Goal: Task Accomplishment & Management: Use online tool/utility

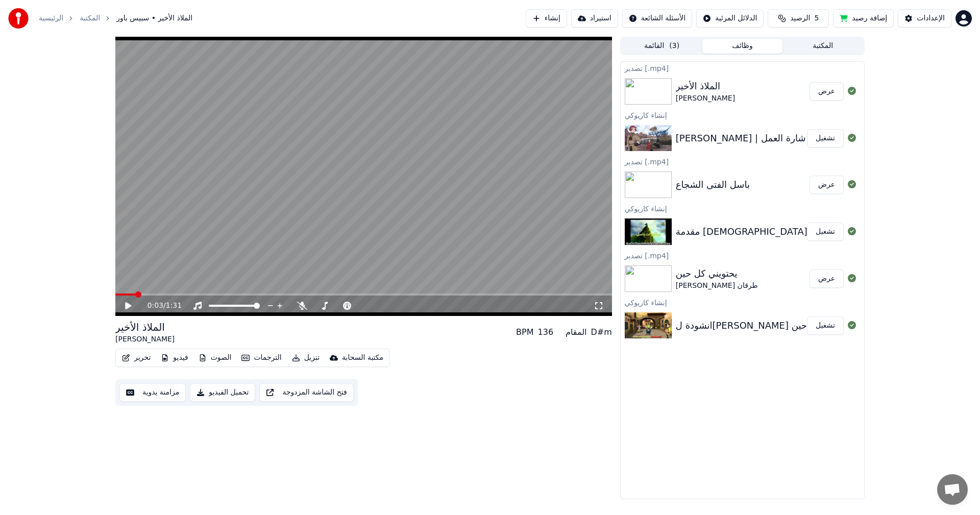
click at [551, 16] on button "إنشاء" at bounding box center [545, 18] width 41 height 18
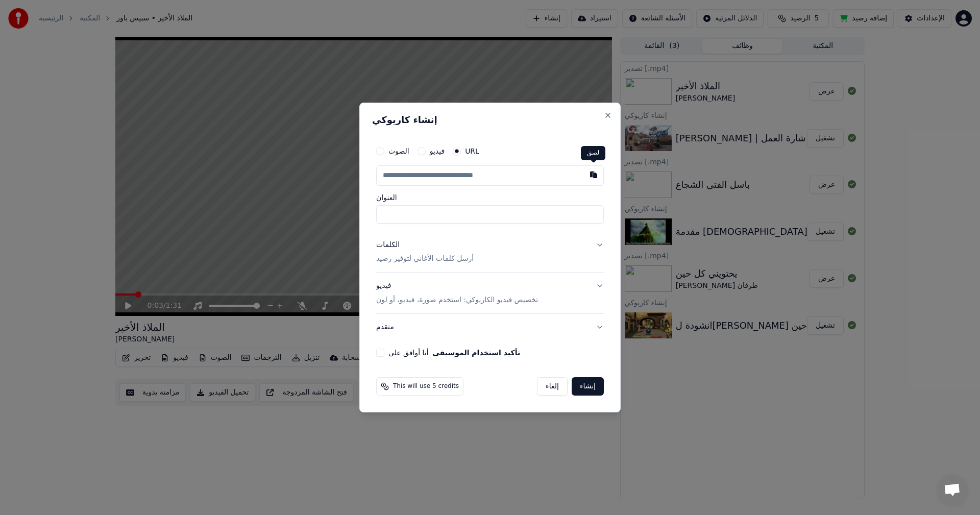
click at [597, 181] on button "button" at bounding box center [593, 174] width 20 height 18
type input "**********"
click at [417, 265] on button "الكلمات أرسل كلمات الأغاني لتوفير رصيد" at bounding box center [490, 252] width 228 height 41
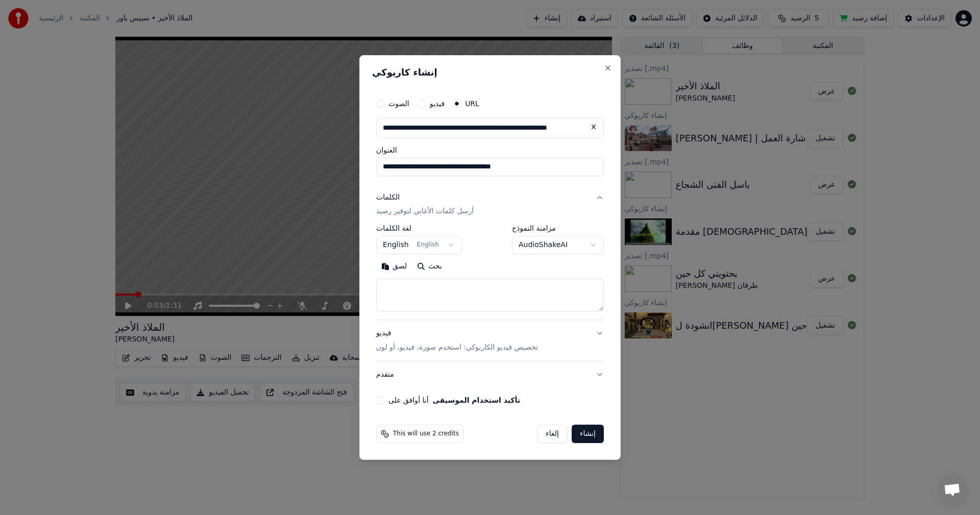
click at [437, 250] on body "الرئيسية المكتبة الملاذ الأخير • سبيس باور إنشاء استيراد الأسئلة الشائعة الدلائ…" at bounding box center [490, 257] width 980 height 515
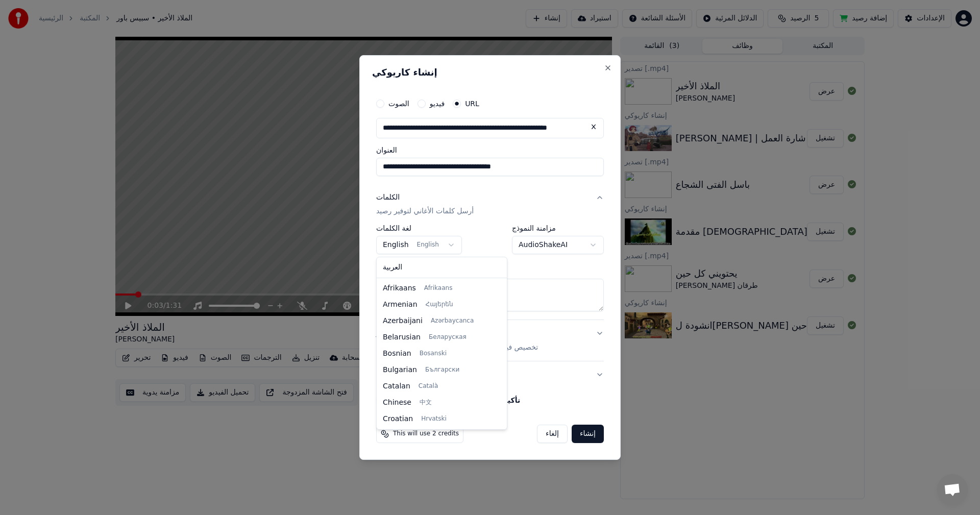
scroll to position [65, 0]
select select "**"
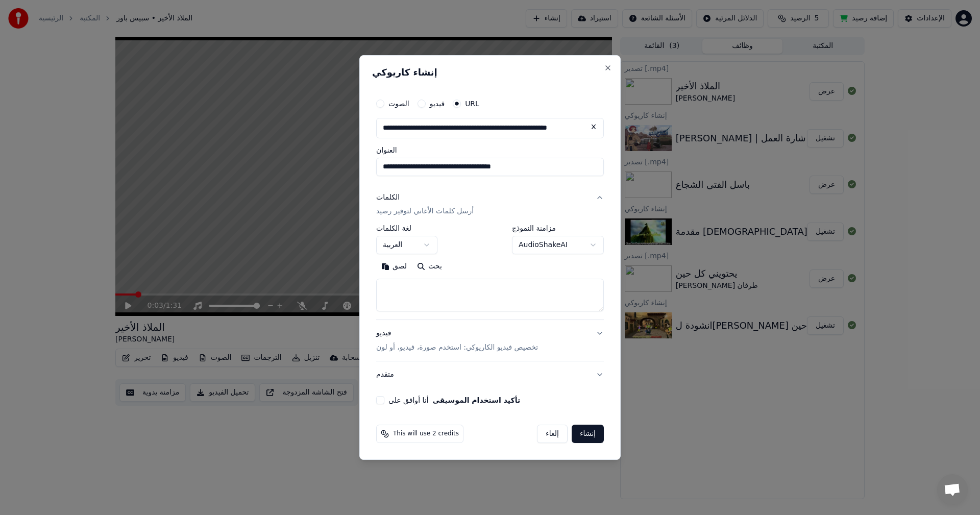
click at [427, 267] on button "بحث" at bounding box center [429, 267] width 35 height 16
click at [381, 400] on button "أنا أوافق على تأكيد استخدام الموسيقى" at bounding box center [380, 400] width 8 height 8
click at [383, 269] on button "لصق" at bounding box center [394, 267] width 36 height 16
drag, startPoint x: 394, startPoint y: 301, endPoint x: 380, endPoint y: 299, distance: 14.9
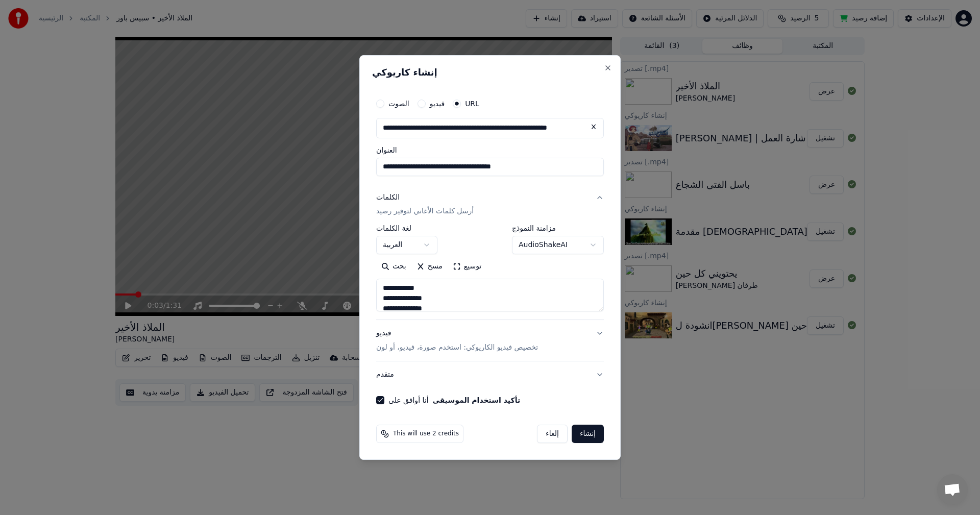
click at [380, 299] on textarea "**********" at bounding box center [490, 295] width 228 height 33
type textarea "**********"
click at [589, 434] on button "إنشاء" at bounding box center [587, 433] width 32 height 18
select select
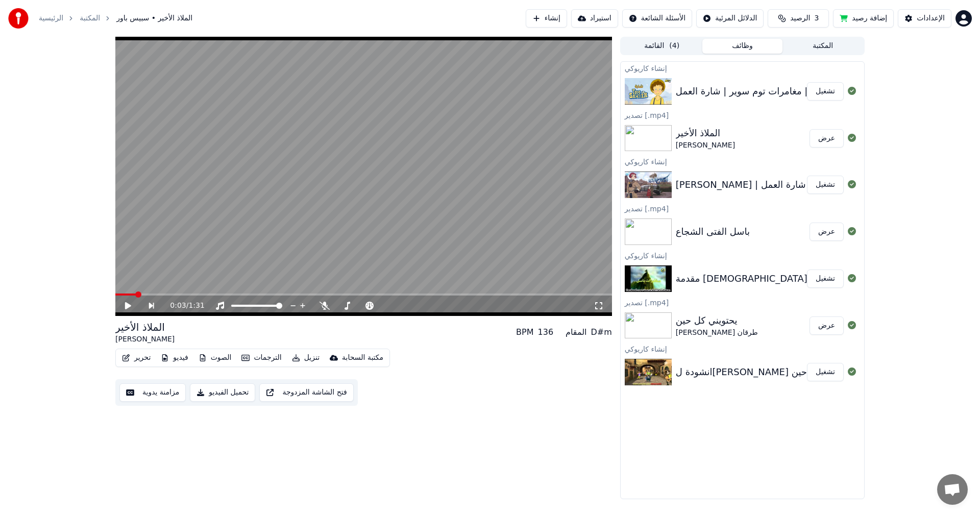
click at [823, 96] on button "تشغيل" at bounding box center [825, 91] width 37 height 18
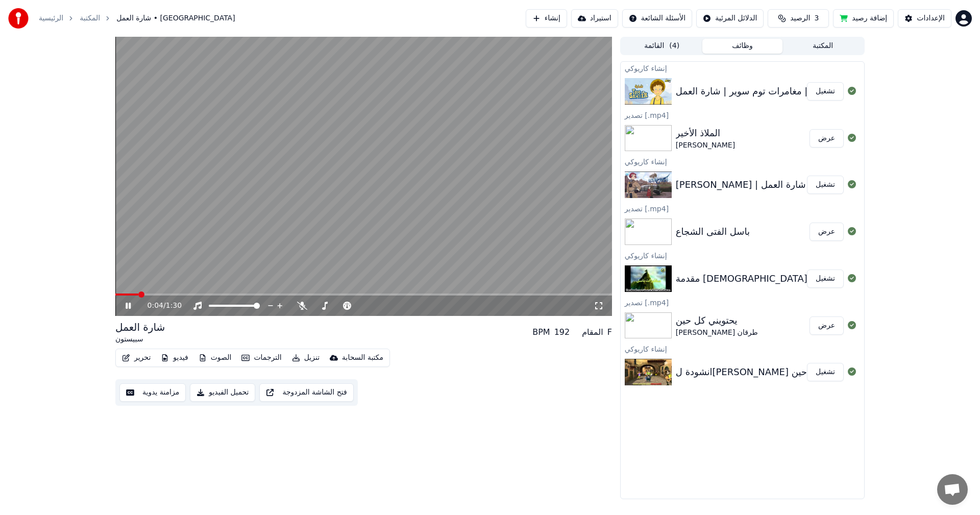
click at [347, 180] on video at bounding box center [363, 176] width 496 height 279
click at [324, 304] on div at bounding box center [348, 305] width 82 height 10
click at [325, 306] on span at bounding box center [338, 306] width 51 height 2
click at [125, 313] on div "0:04 / 1:30" at bounding box center [363, 305] width 496 height 20
click at [129, 305] on icon at bounding box center [128, 305] width 6 height 7
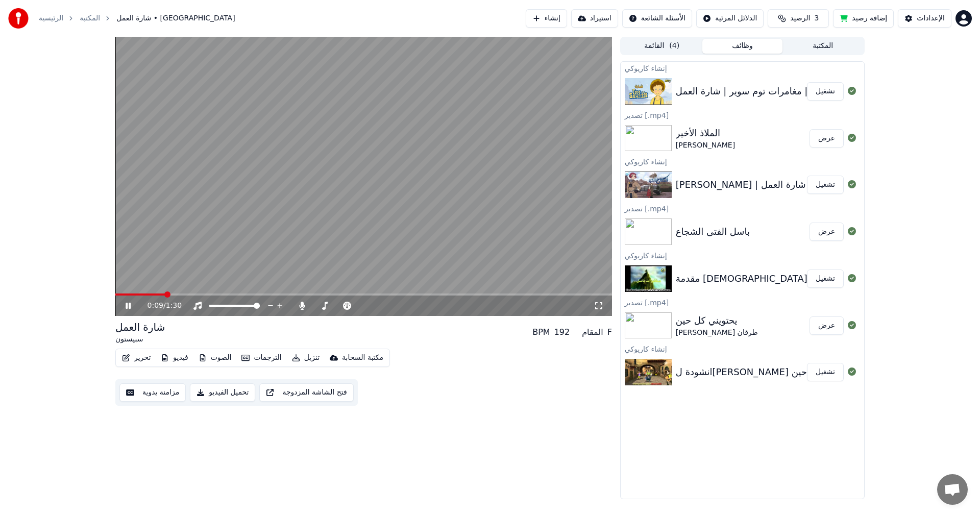
click at [164, 294] on span at bounding box center [363, 294] width 496 height 2
click at [183, 294] on span at bounding box center [363, 294] width 496 height 2
click at [332, 305] on span at bounding box center [338, 306] width 51 height 2
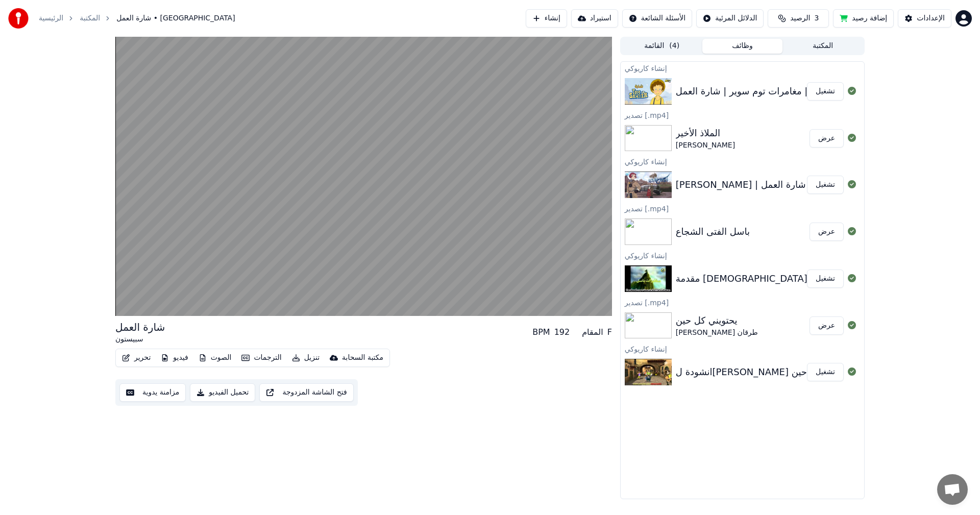
click at [229, 394] on button "تحميل الفيديو" at bounding box center [222, 392] width 65 height 18
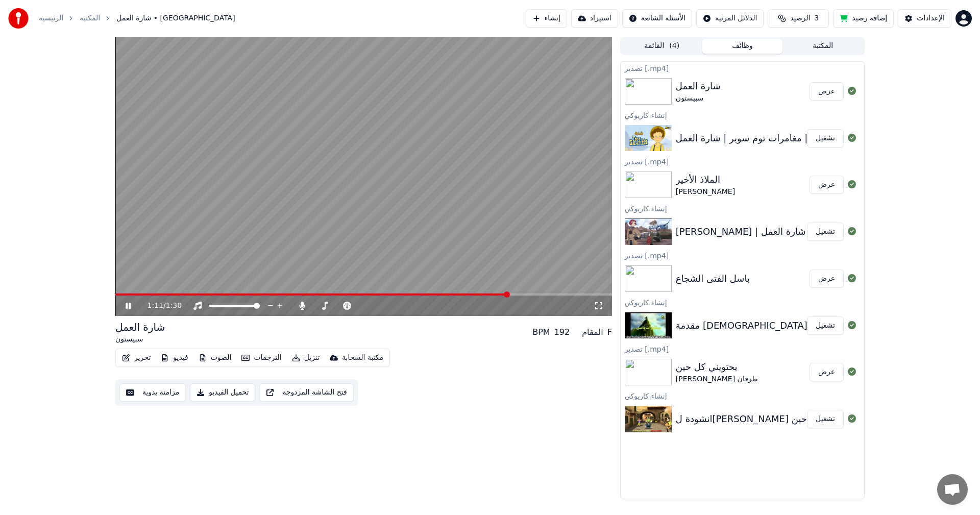
click at [326, 232] on video at bounding box center [363, 176] width 496 height 279
click at [833, 94] on button "عرض" at bounding box center [826, 91] width 34 height 18
click at [540, 19] on button "إنشاء" at bounding box center [545, 18] width 41 height 18
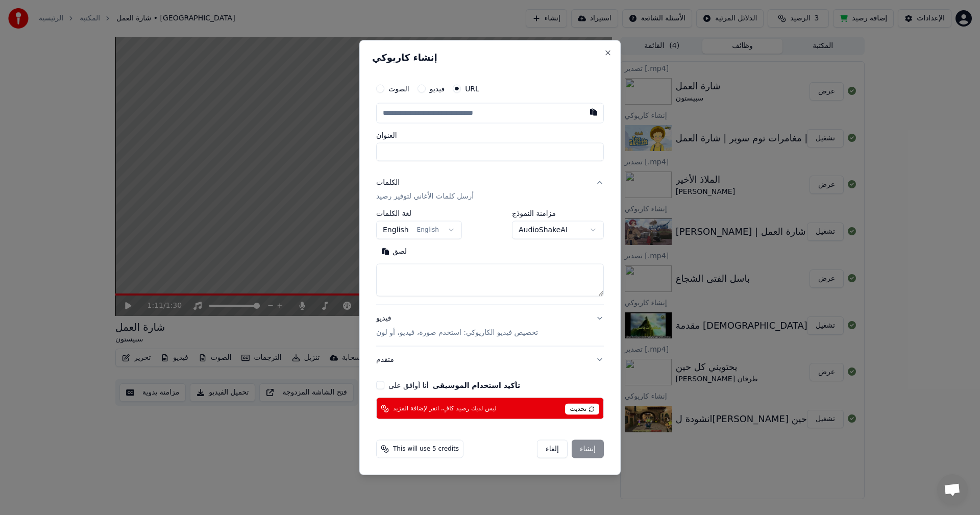
click at [590, 416] on div "ليس لديك رصيد كافٍ، انقر لإضافة المزيد تحديث" at bounding box center [490, 408] width 228 height 22
click at [588, 411] on span "تحديث" at bounding box center [582, 409] width 34 height 11
click at [608, 51] on button "Close" at bounding box center [608, 52] width 8 height 8
select select
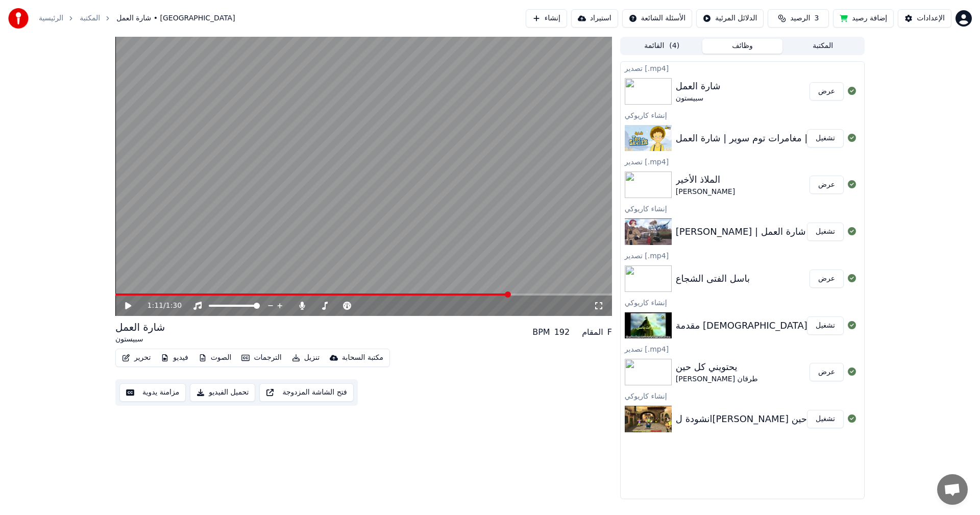
click at [807, 8] on div "الرئيسية المكتبة شارة العمل • سبيستون إنشاء استيراد الأسئلة الشائعة الدلائل الم…" at bounding box center [490, 18] width 980 height 37
click at [800, 24] on button "الرصيد 3" at bounding box center [797, 18] width 61 height 18
click at [798, 94] on button "تحديث" at bounding box center [798, 94] width 45 height 18
click at [808, 98] on button "تحديث" at bounding box center [798, 94] width 45 height 18
